Goal: Complete application form

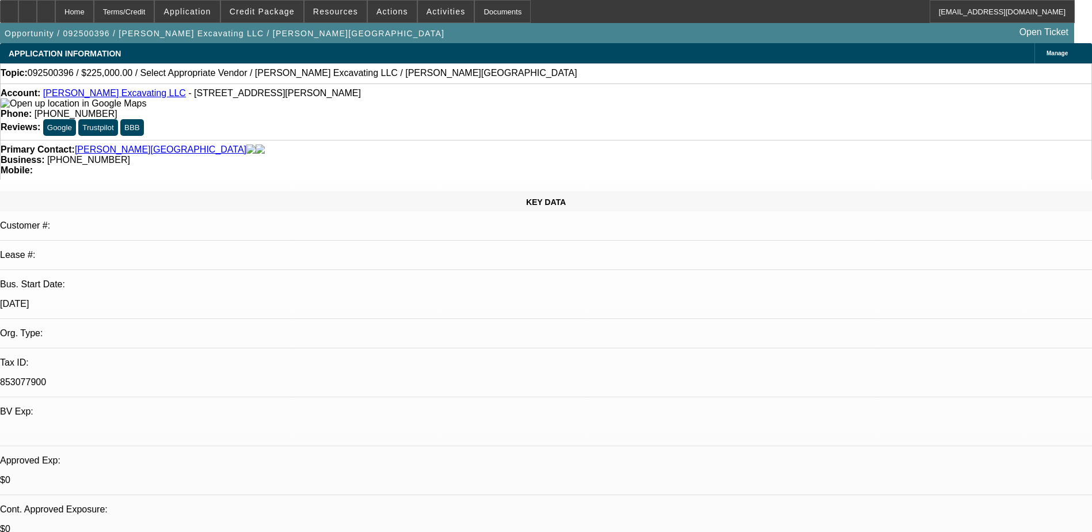
select select "0.2"
select select "2"
select select "0.1"
select select "4"
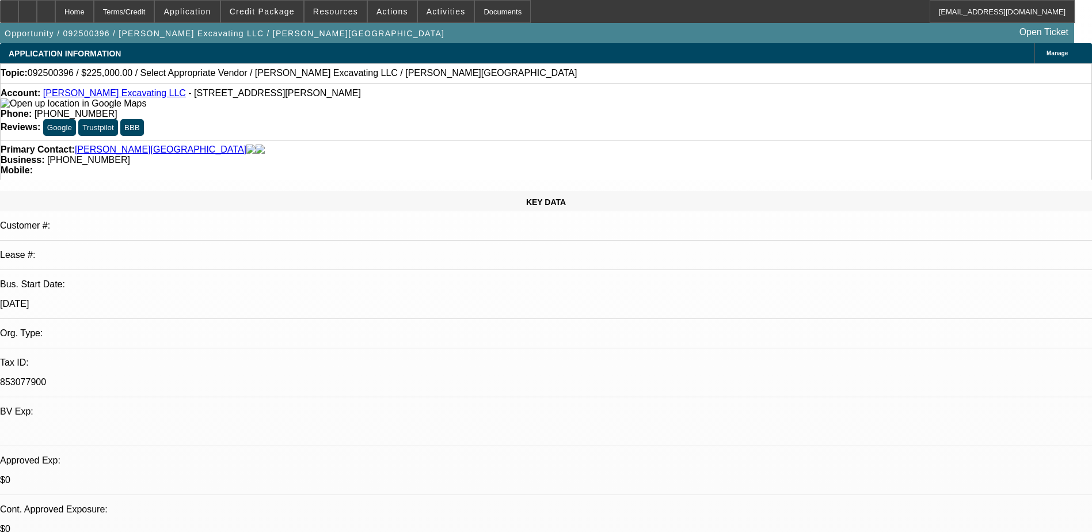
scroll to position [460, 0]
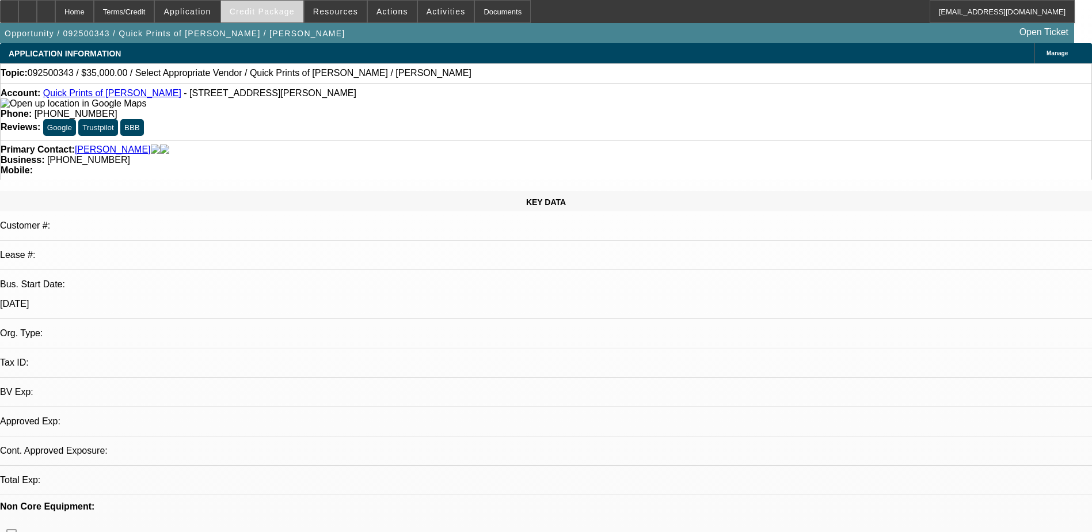
select select "0"
select select "2"
select select "0.1"
select select "4"
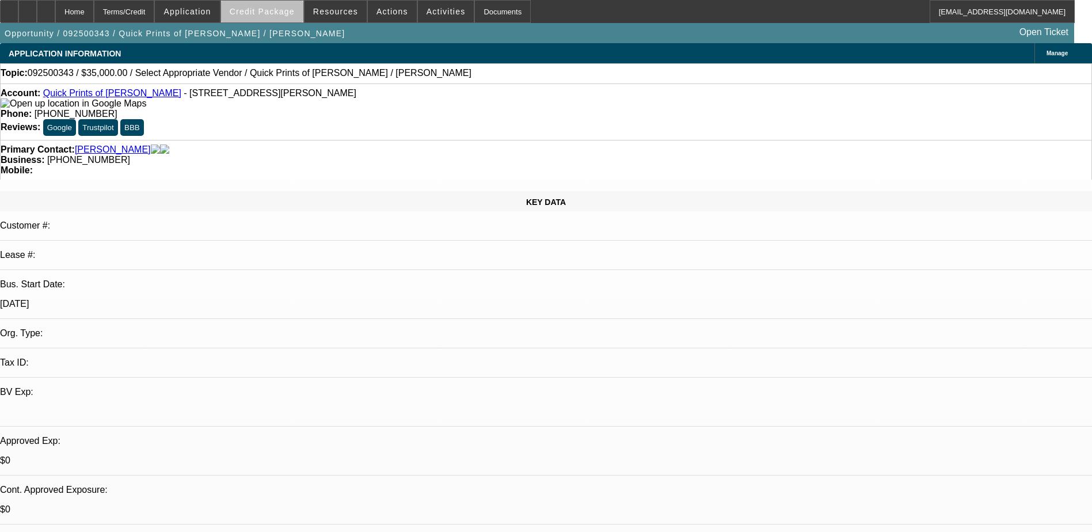
click at [282, 13] on span "Credit Package" at bounding box center [262, 11] width 65 height 9
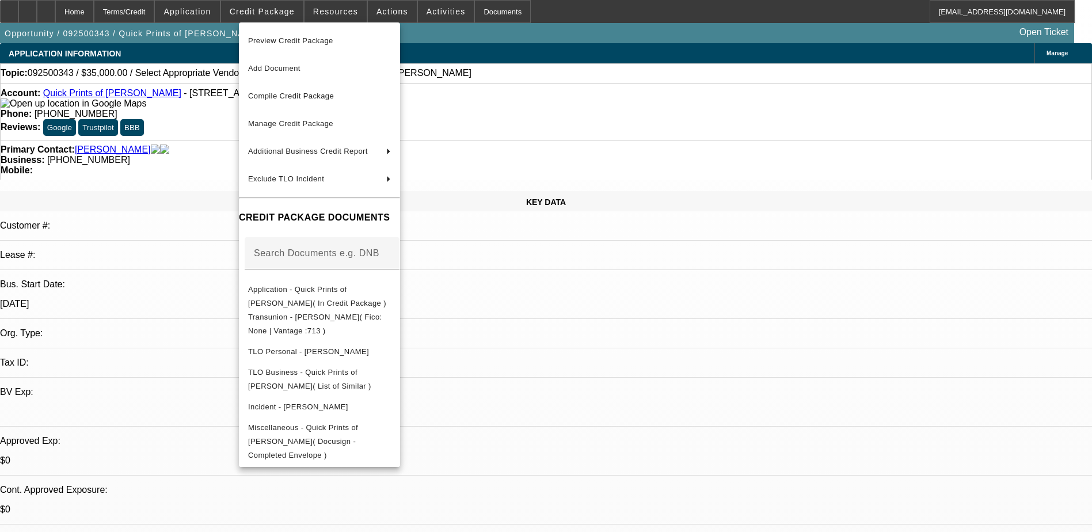
click at [557, 348] on div at bounding box center [546, 266] width 1092 height 532
